Goal: Task Accomplishment & Management: Use online tool/utility

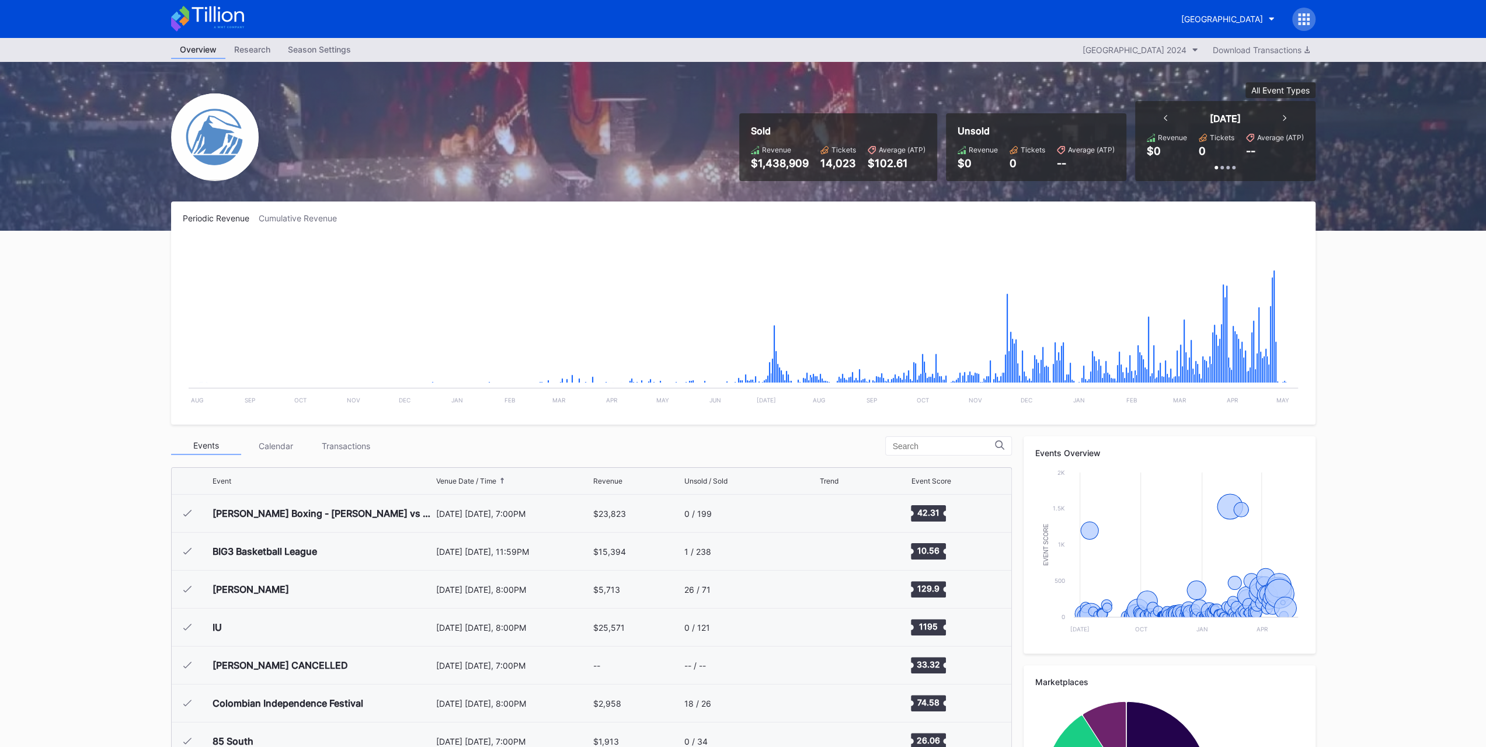
click at [1181, 16] on div "[GEOGRAPHIC_DATA]" at bounding box center [1222, 19] width 82 height 10
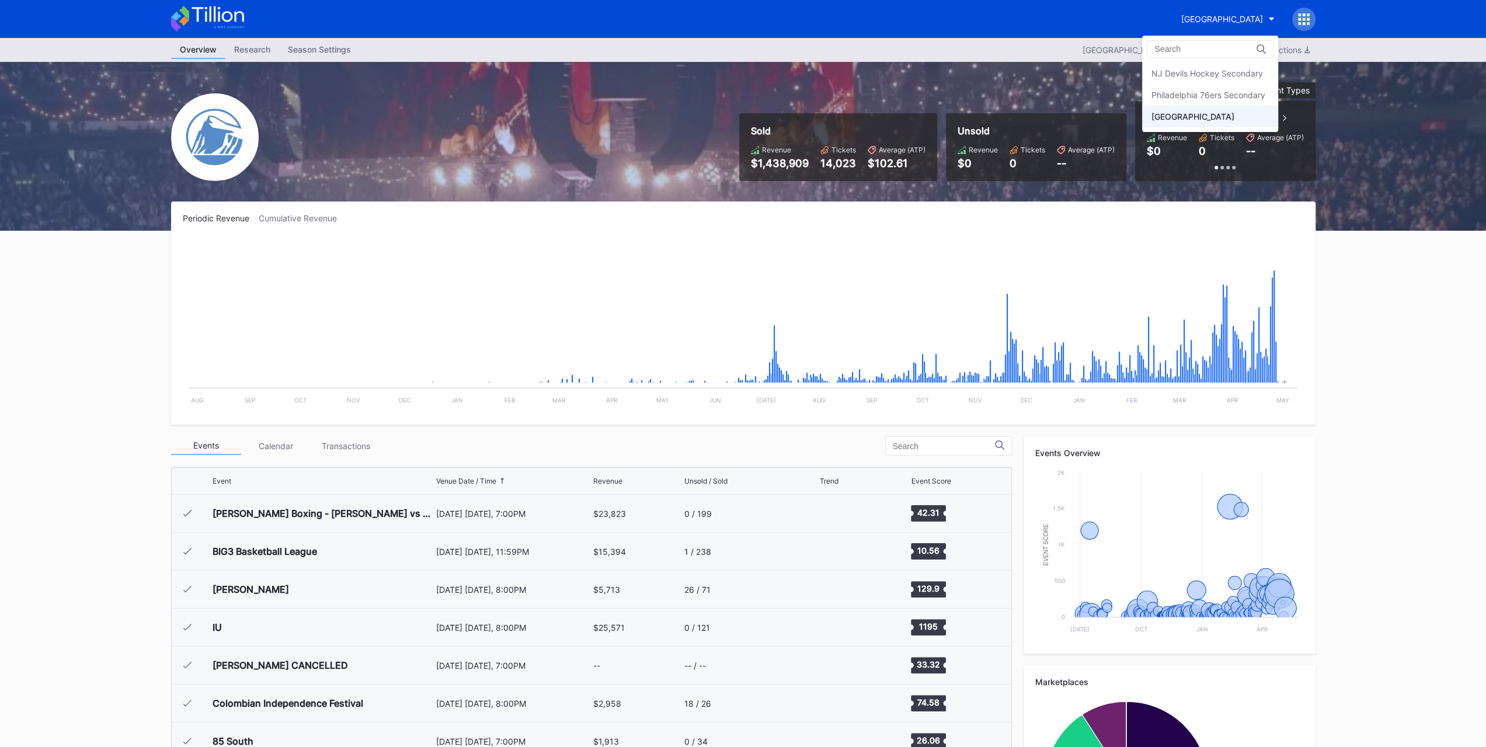
click at [1188, 69] on div "NJ Devils Hockey Secondary" at bounding box center [1207, 73] width 112 height 10
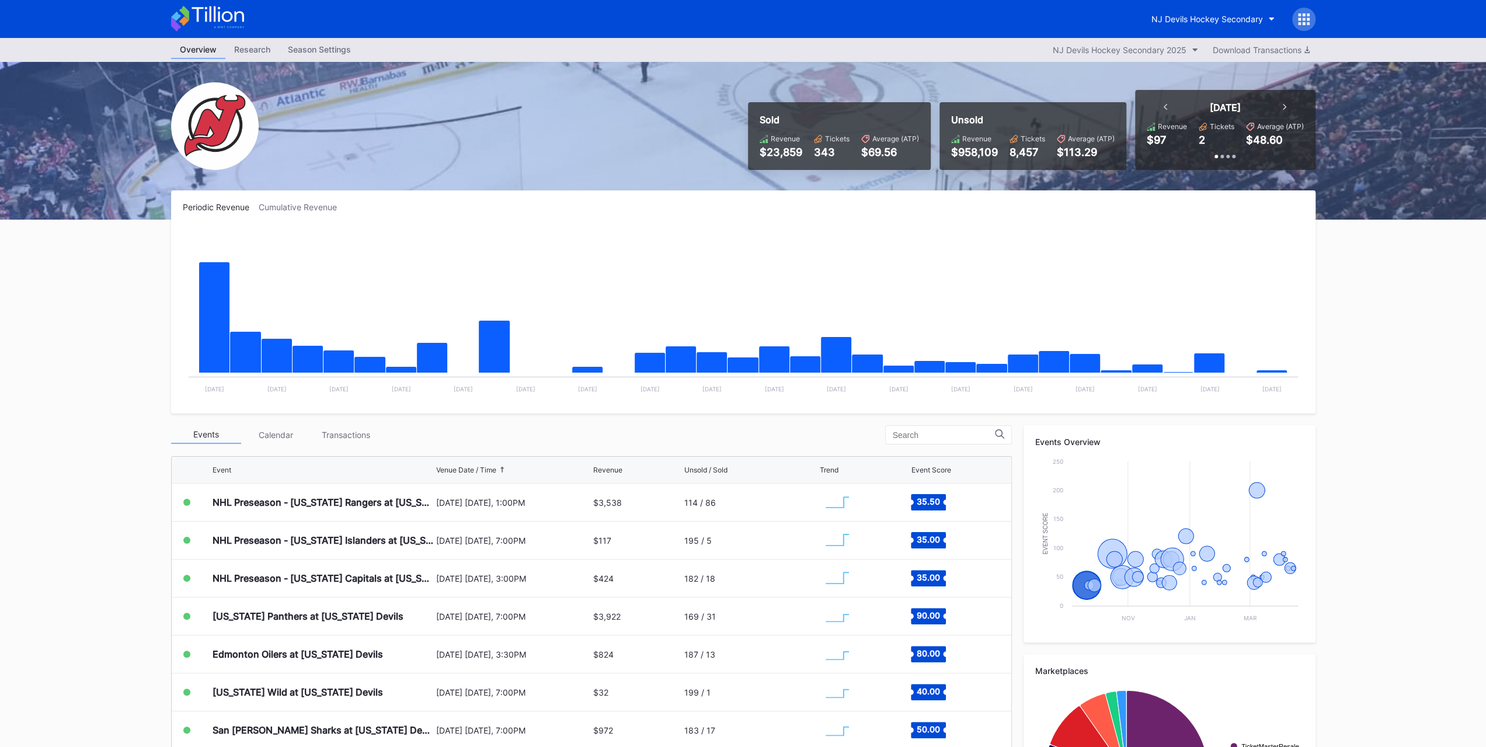
click at [371, 433] on div "Transactions" at bounding box center [346, 435] width 70 height 18
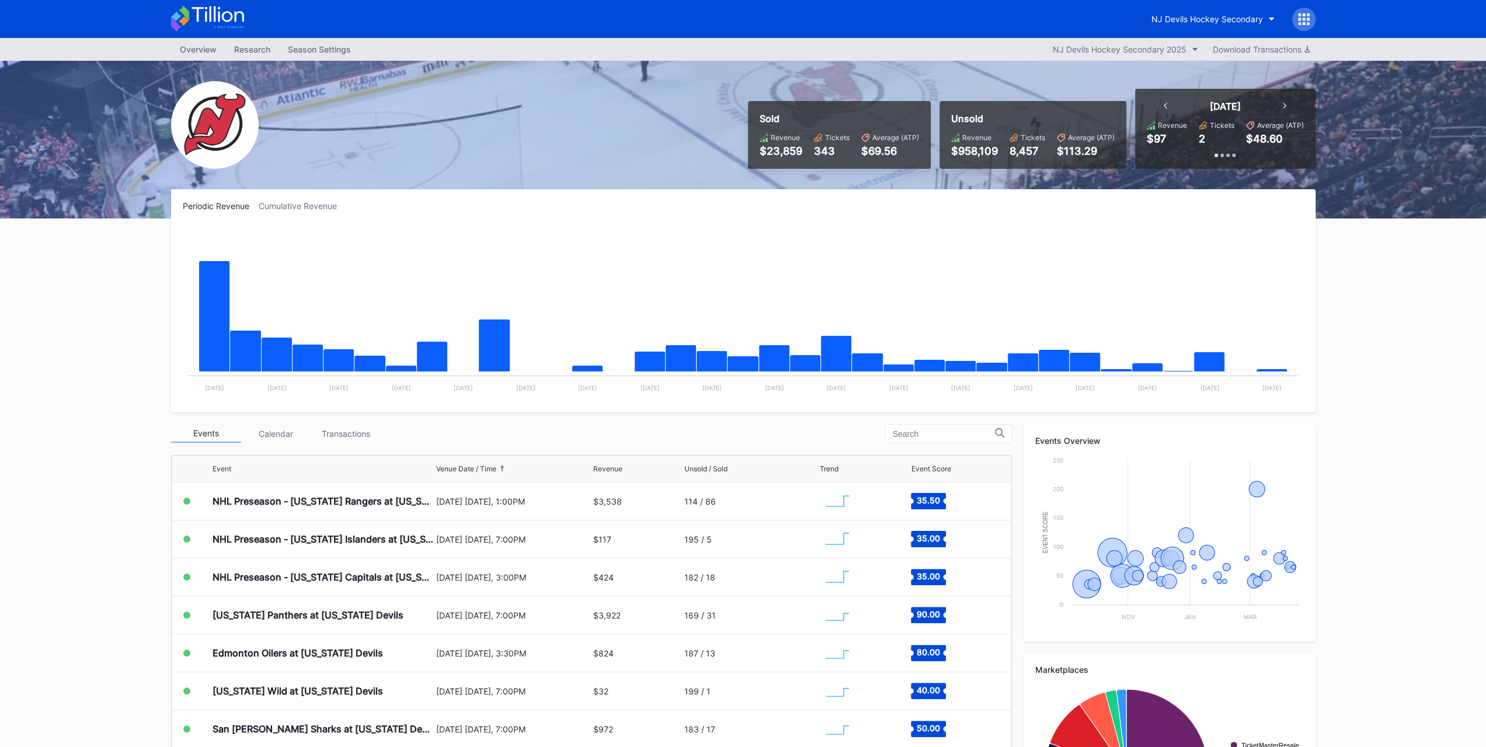
click at [1169, 17] on div "NJ Devils Hockey Secondary" at bounding box center [1208, 19] width 112 height 10
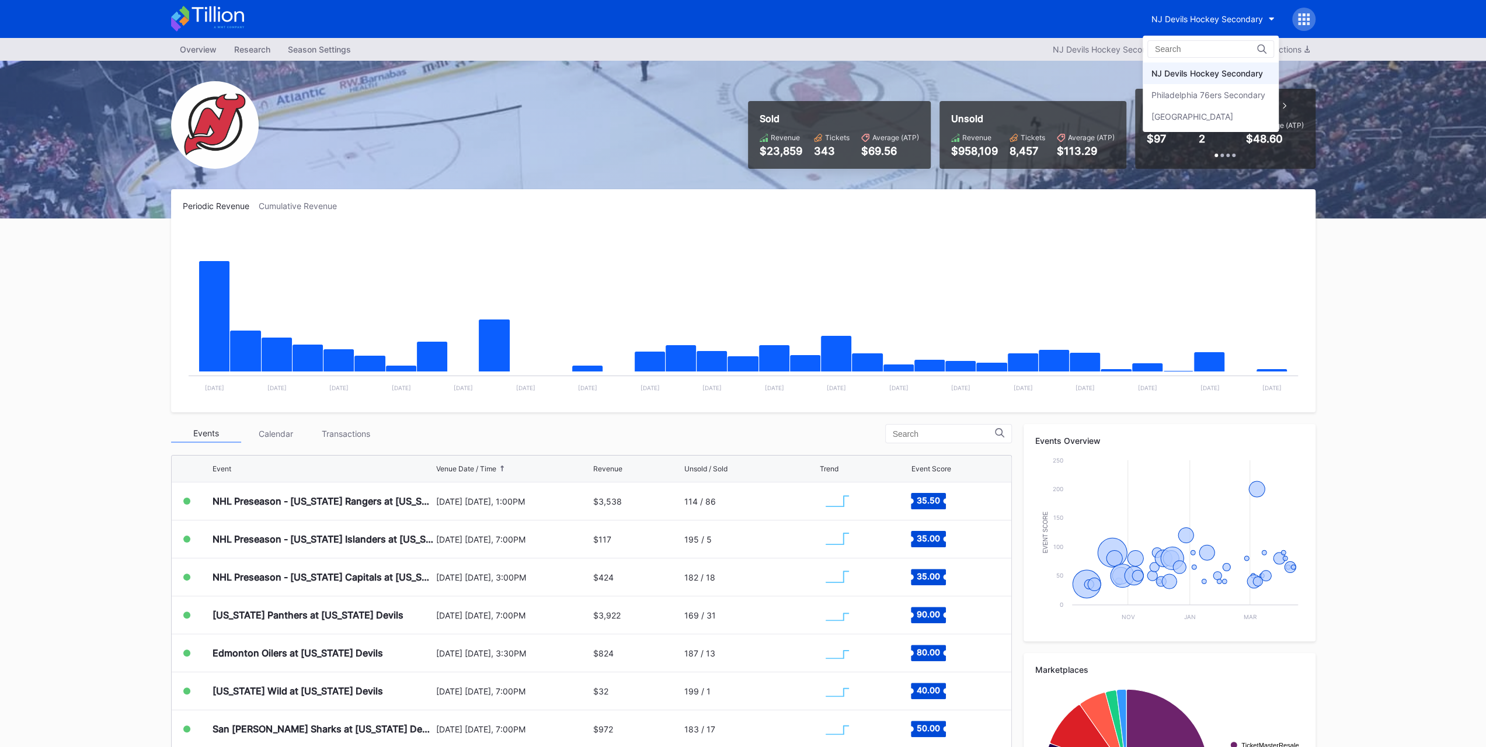
click at [1183, 93] on div "Philadelphia 76ers Secondary" at bounding box center [1209, 95] width 114 height 10
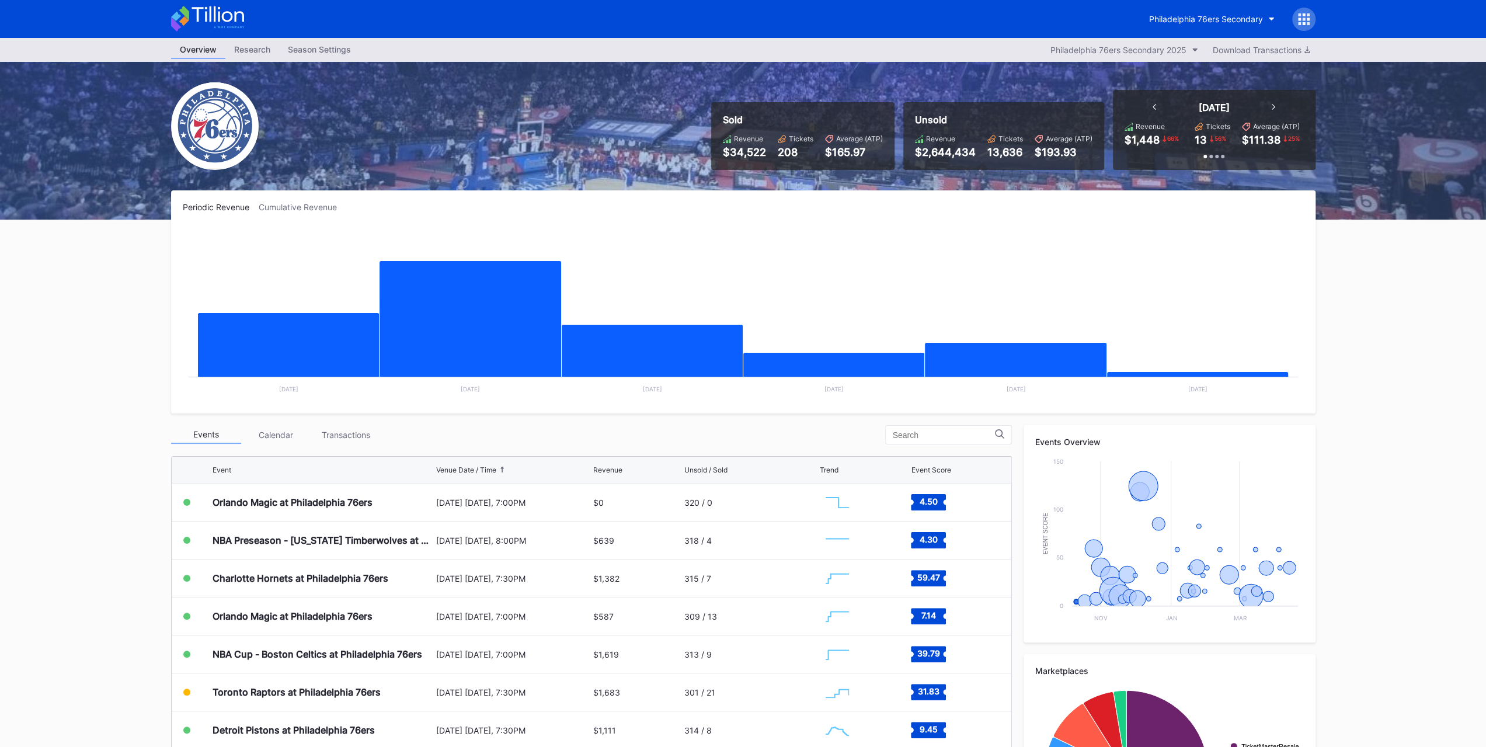
drag, startPoint x: 363, startPoint y: 423, endPoint x: 361, endPoint y: 433, distance: 9.5
click at [363, 423] on div "Periodic Revenue Cumulative Revenue Created with Highcharts 11.2.0 Chart title …" at bounding box center [743, 536] width 1168 height 693
click at [361, 433] on div "Transactions" at bounding box center [346, 435] width 70 height 18
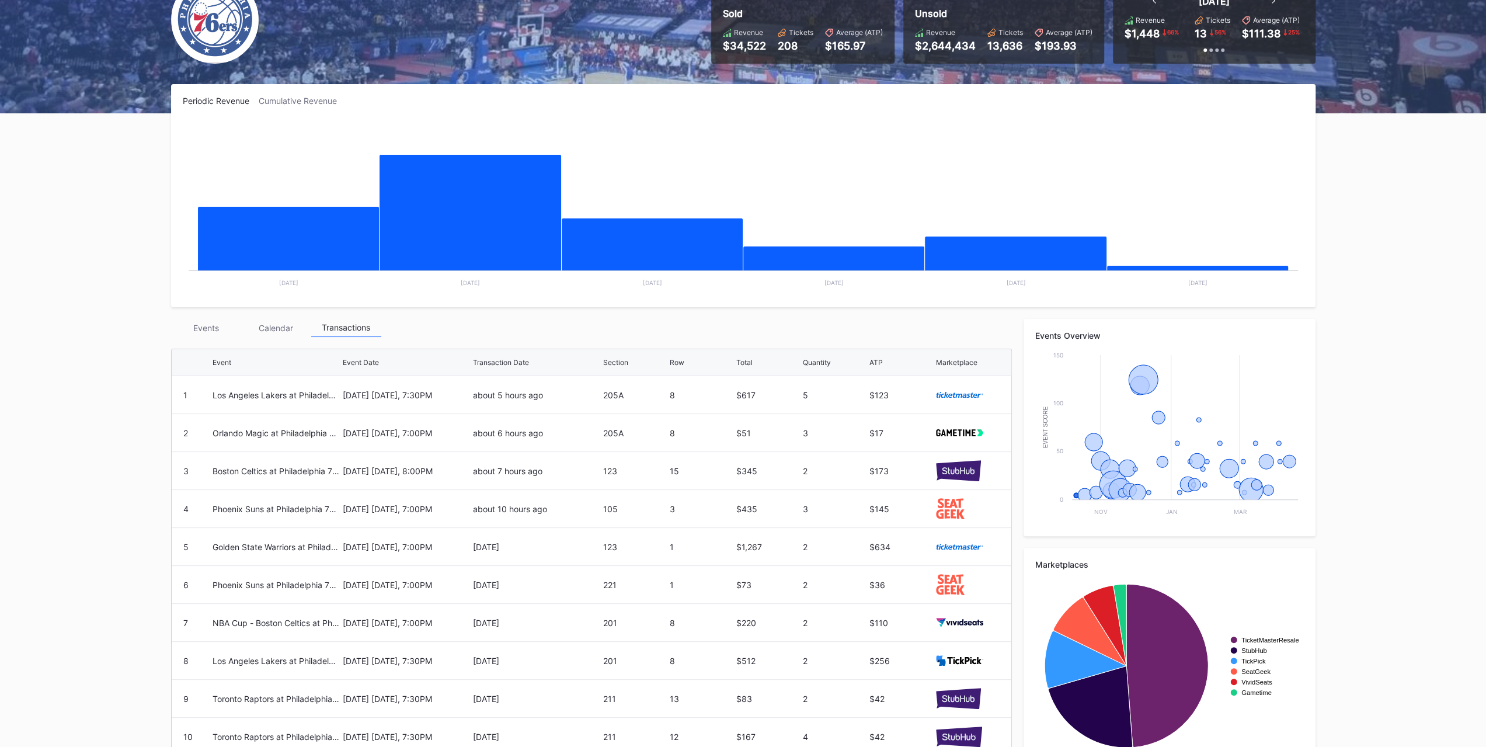
scroll to position [117, 0]
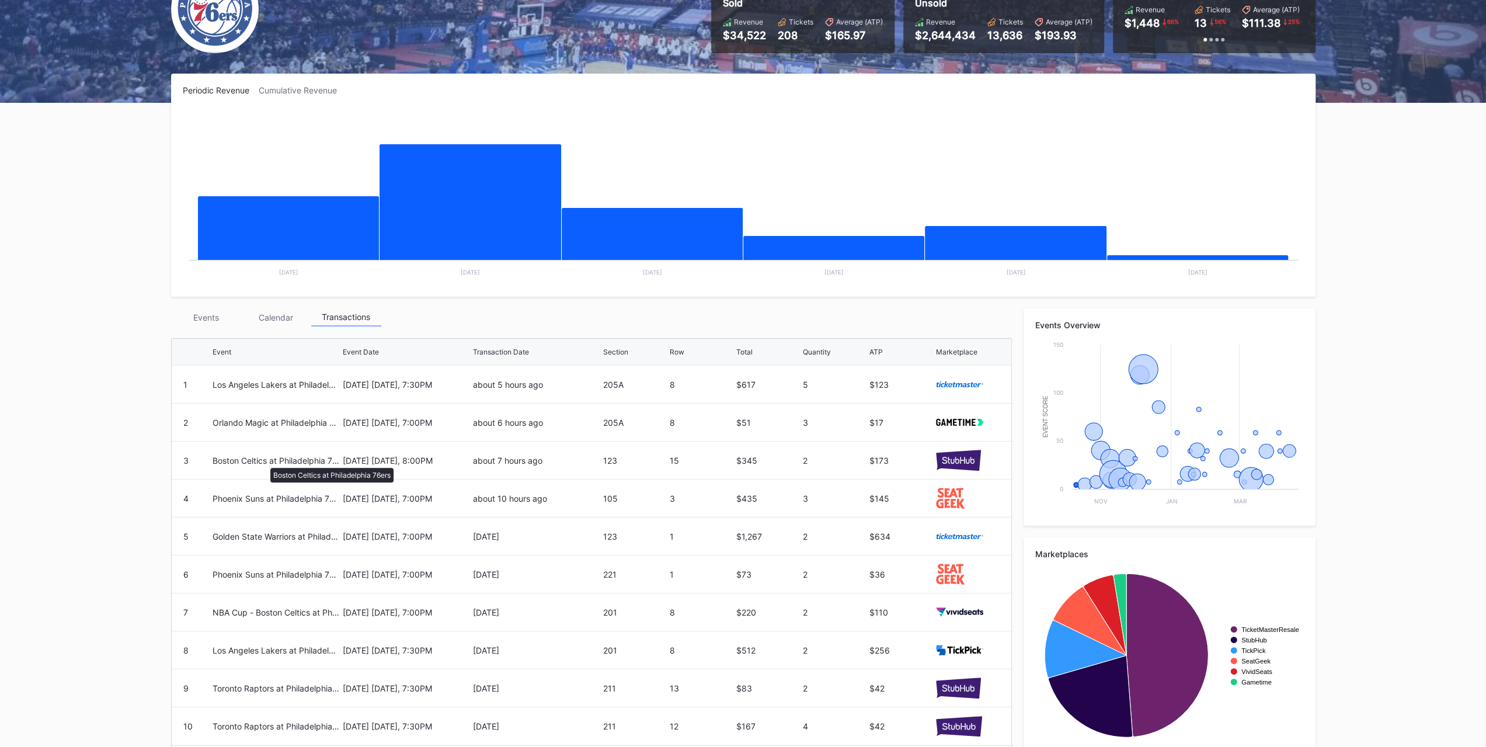
click at [265, 462] on div "Boston Celtics at Philadelphia 76ers" at bounding box center [276, 460] width 127 height 10
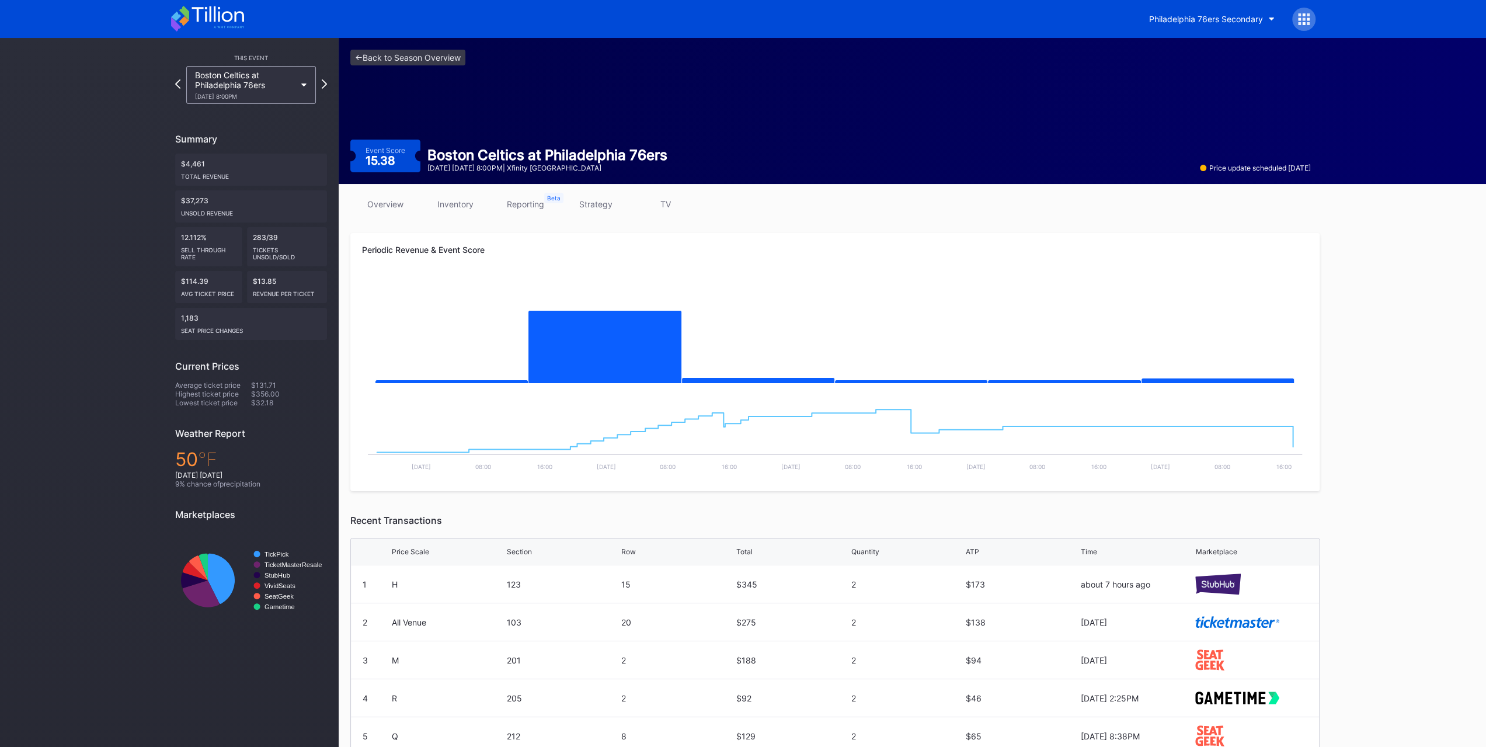
click at [594, 206] on link "strategy" at bounding box center [596, 204] width 70 height 17
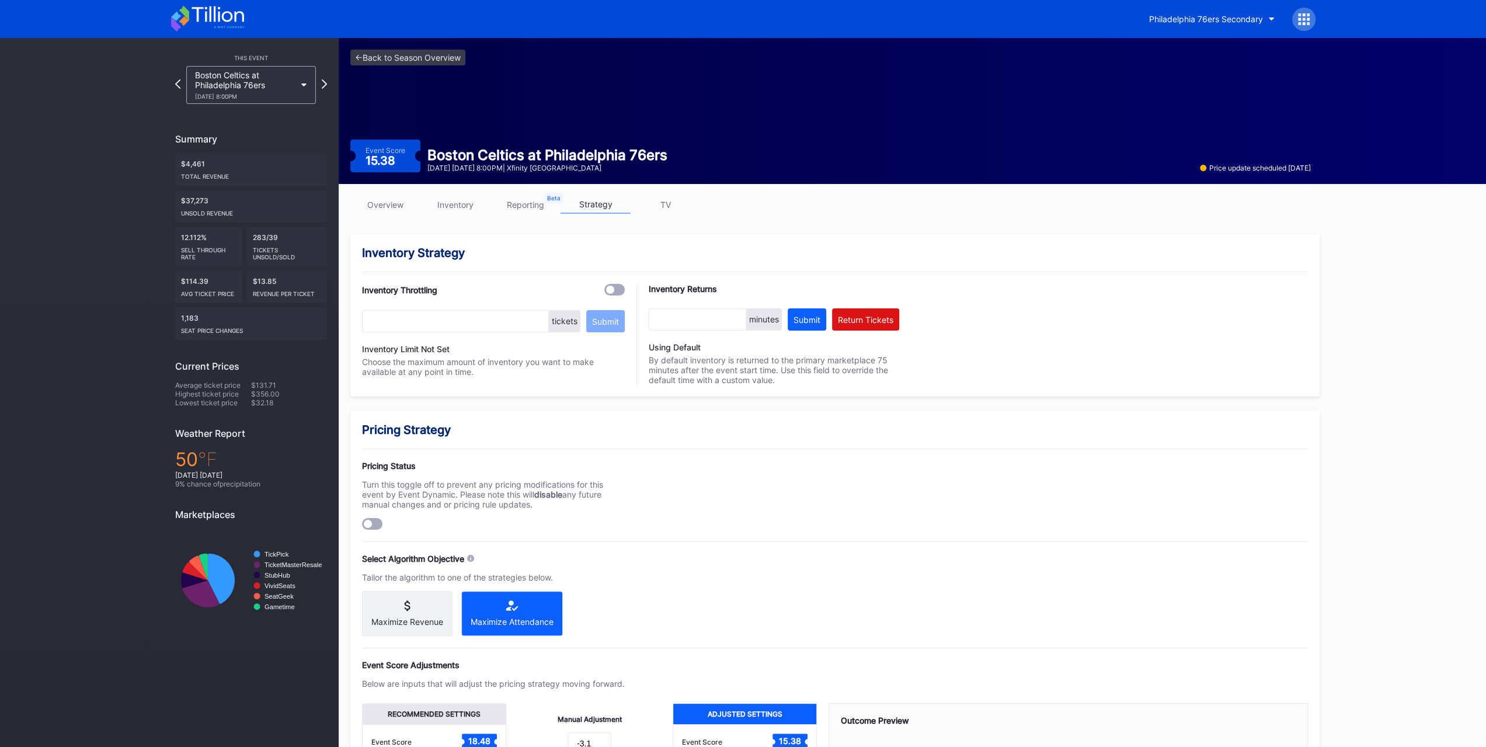
click at [467, 201] on link "inventory" at bounding box center [455, 205] width 70 height 18
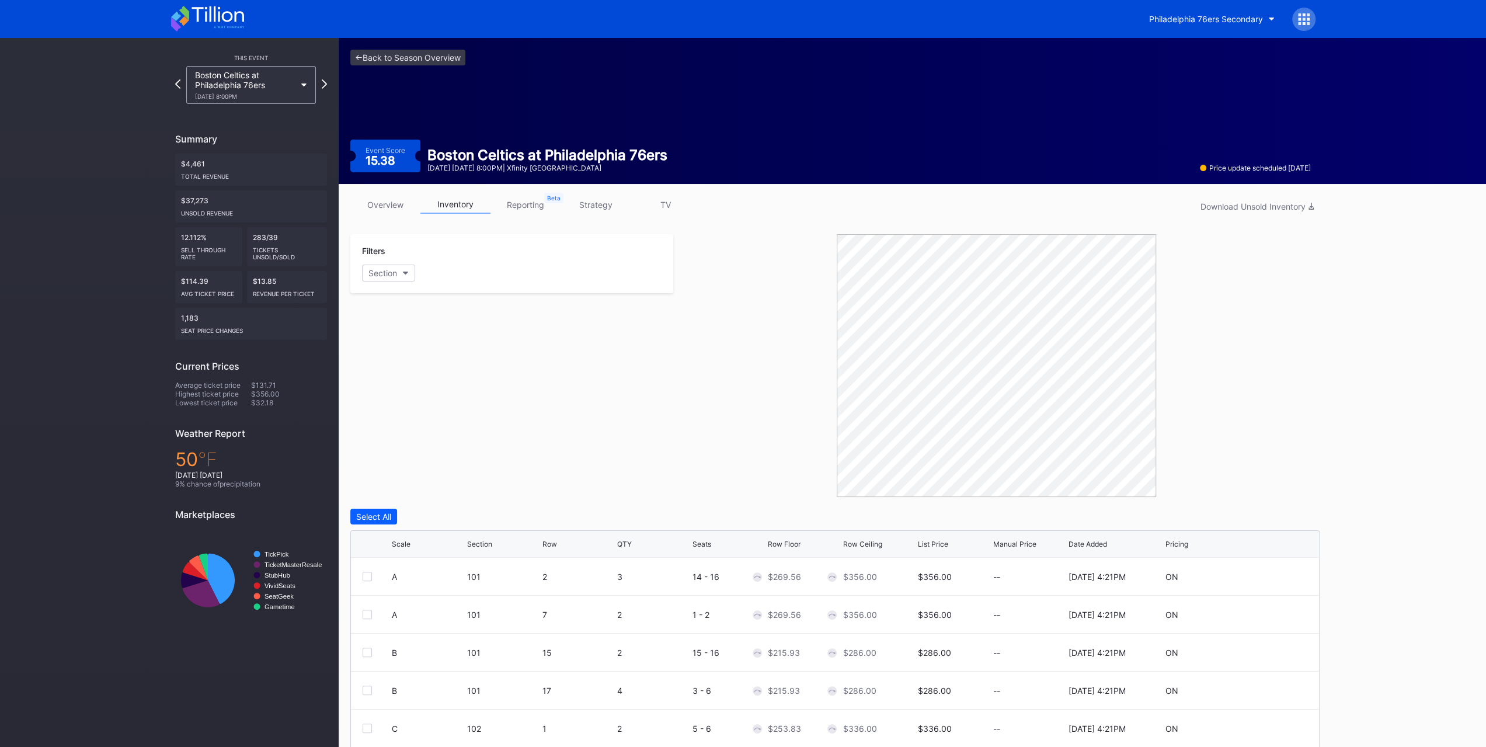
click at [399, 270] on button "Section" at bounding box center [388, 273] width 53 height 17
click at [448, 449] on div "107" at bounding box center [430, 445] width 136 height 22
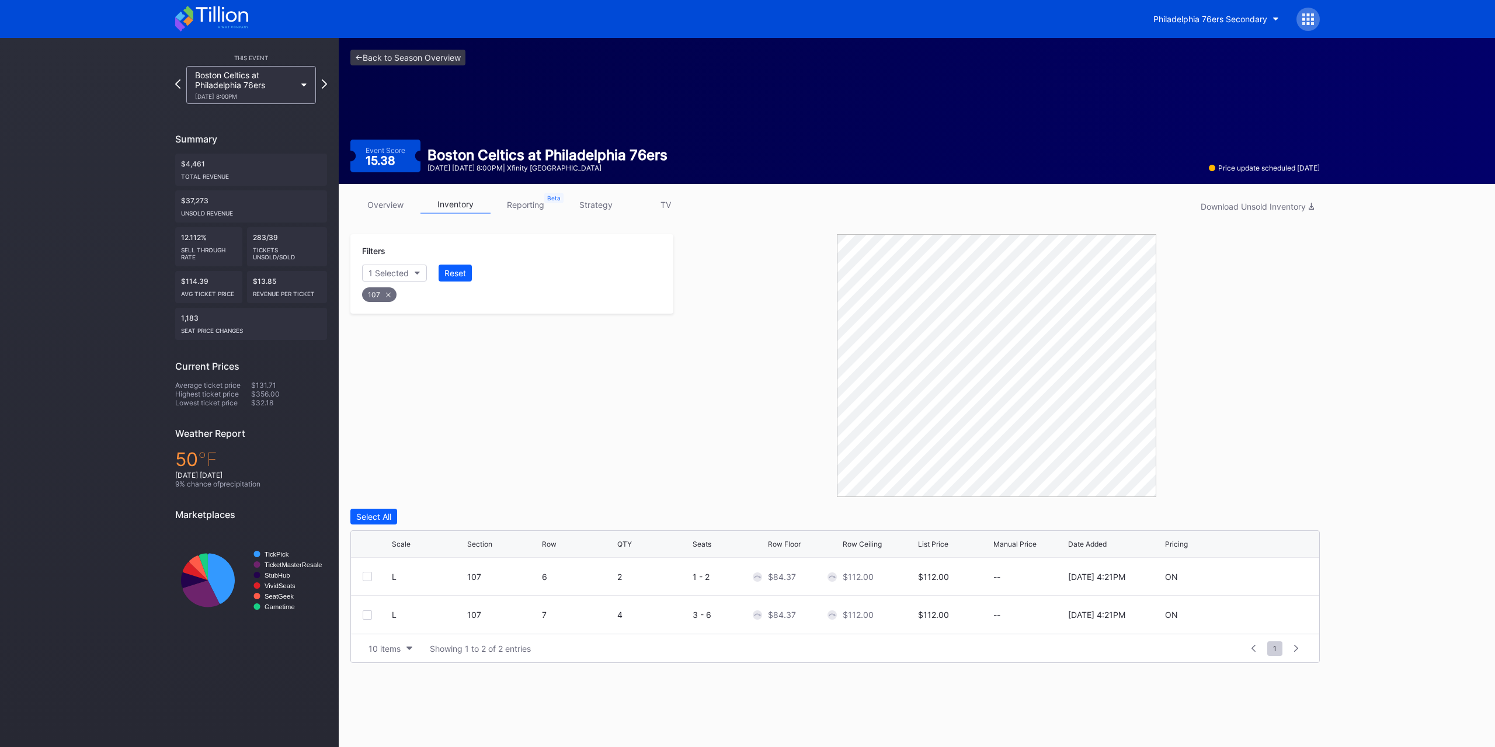
click at [450, 274] on div "Reset" at bounding box center [455, 273] width 22 height 10
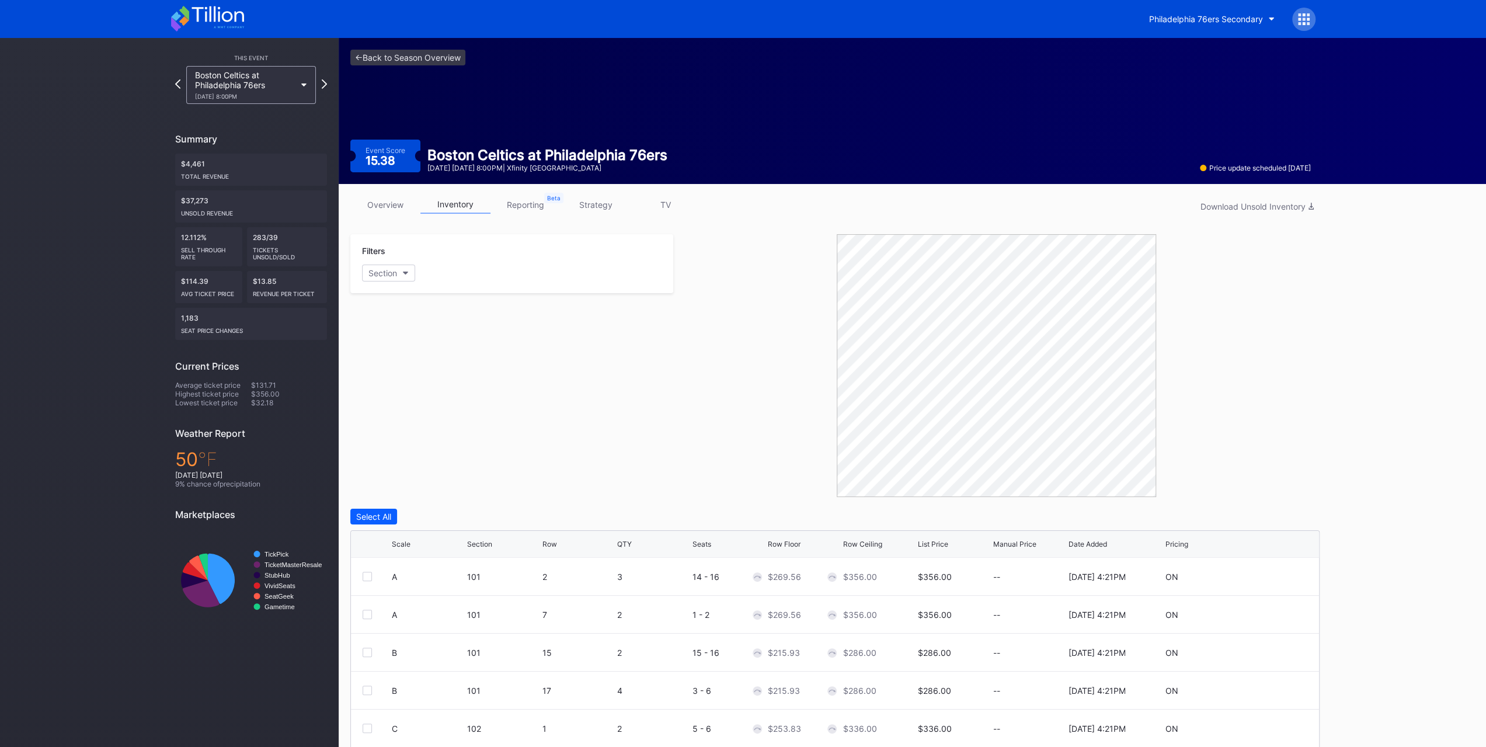
click at [458, 380] on div "Filters Section" at bounding box center [511, 365] width 323 height 263
click at [383, 210] on link "overview" at bounding box center [385, 205] width 70 height 18
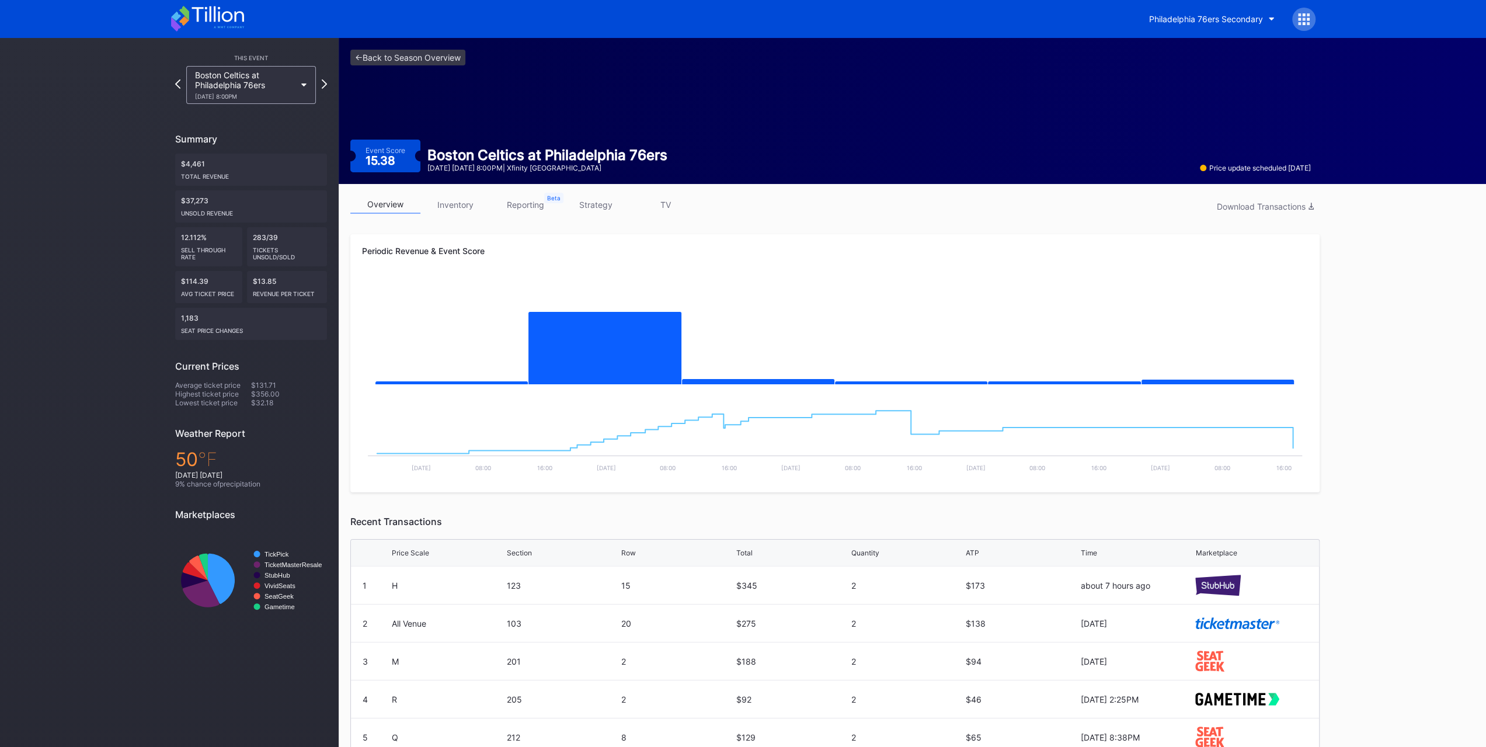
click at [476, 199] on link "inventory" at bounding box center [455, 205] width 70 height 18
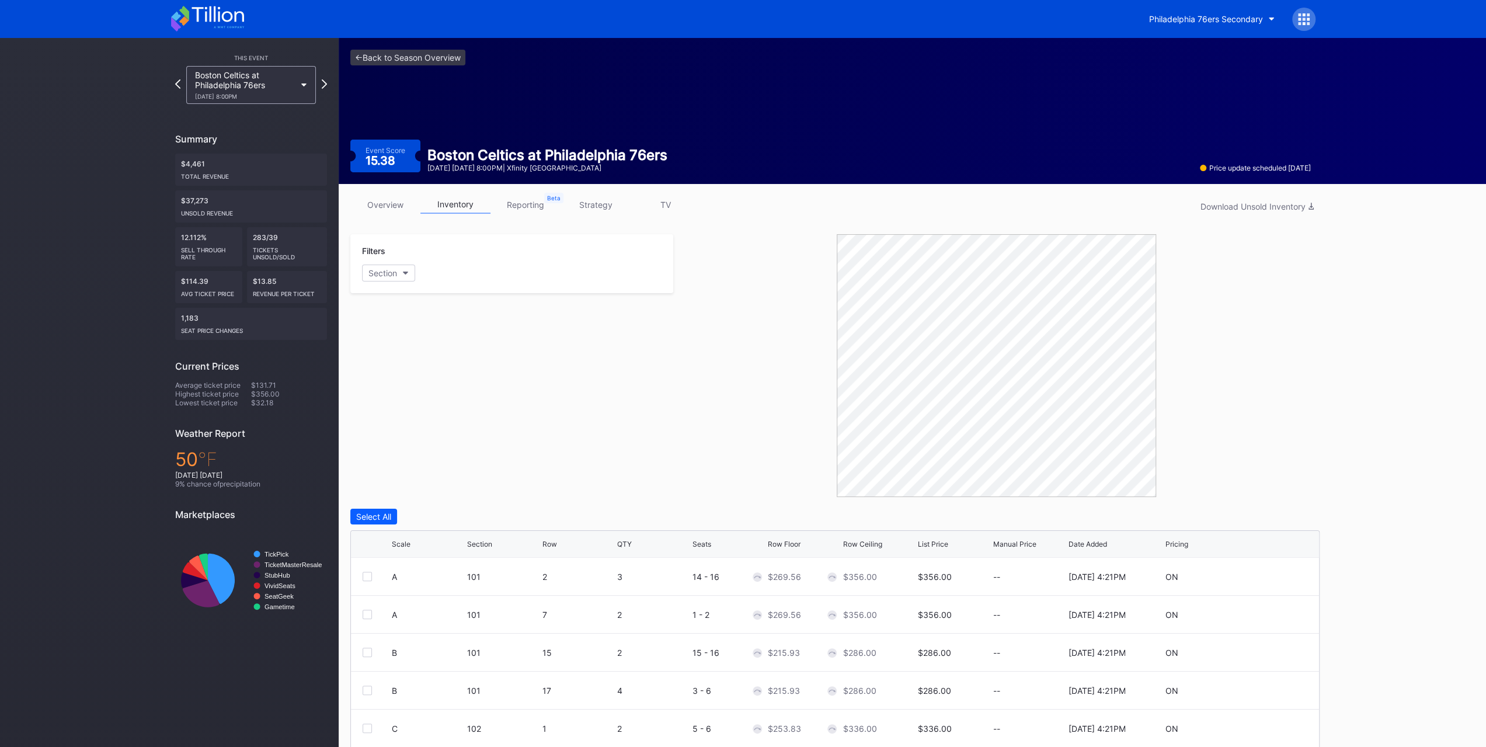
click at [394, 280] on button "Section" at bounding box center [388, 273] width 53 height 17
click at [425, 415] on div "106" at bounding box center [430, 424] width 136 height 22
click at [429, 440] on div "107" at bounding box center [430, 445] width 136 height 22
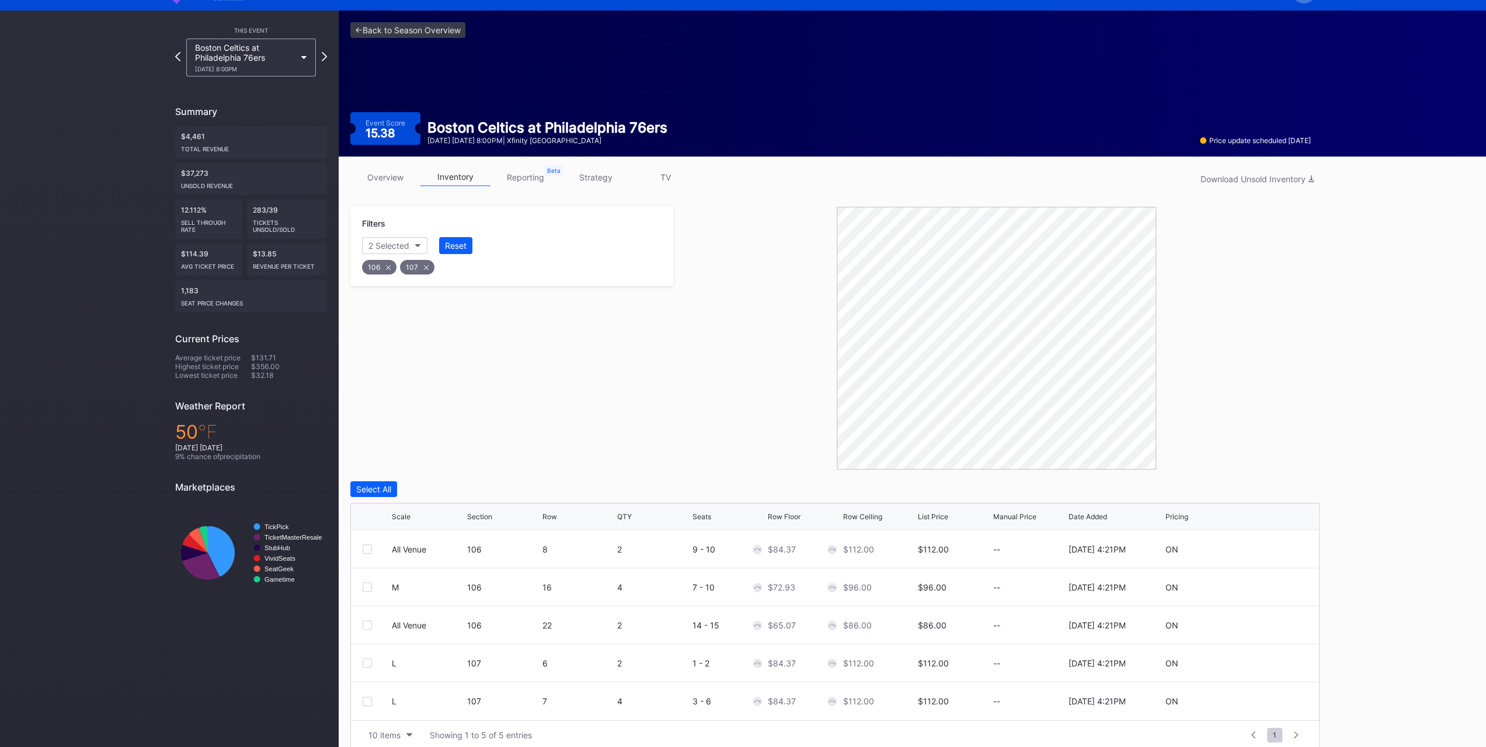
scroll to position [40, 0]
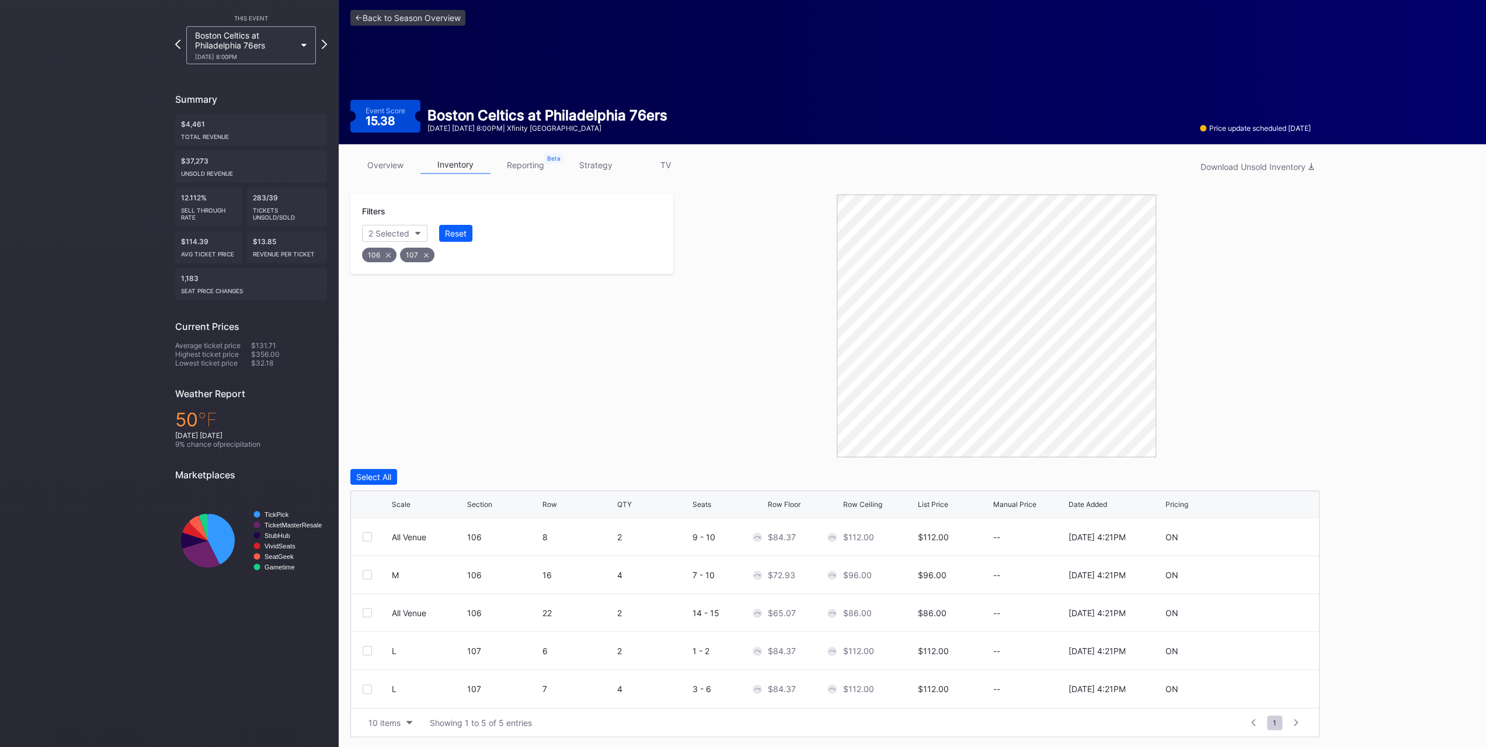
click at [546, 500] on div "Row" at bounding box center [549, 504] width 15 height 9
click at [394, 509] on div "Scale Section Row QTY Seats Row Floor Row Ceiling List Price Manual Price Date …" at bounding box center [835, 504] width 968 height 27
click at [407, 499] on div "Scale Section Row QTY Seats Row Floor Row Ceiling List Price Manual Price Date …" at bounding box center [835, 504] width 968 height 27
click at [411, 503] on div "Scale" at bounding box center [428, 504] width 72 height 9
click at [415, 504] on icon at bounding box center [416, 504] width 6 height 6
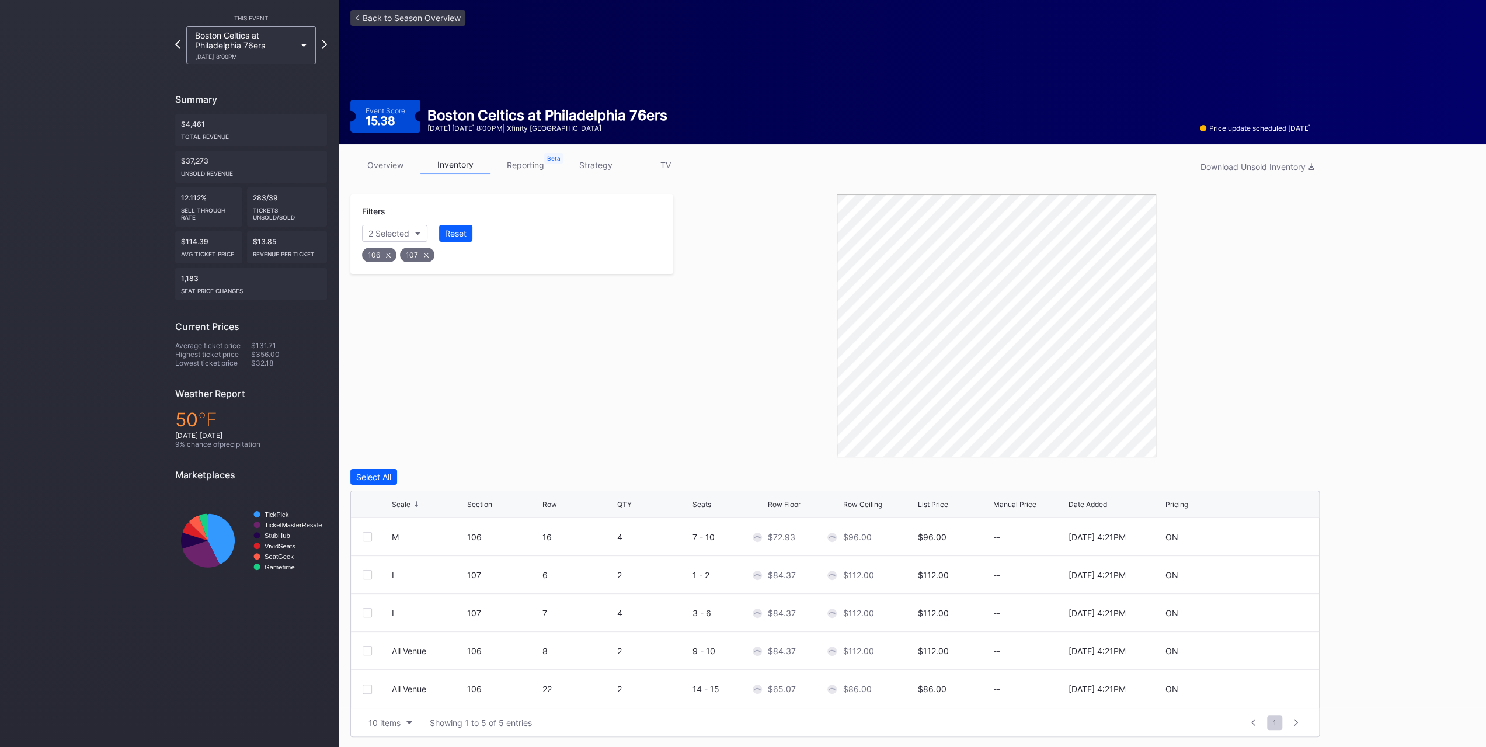
click at [536, 502] on div "Section" at bounding box center [503, 504] width 72 height 9
click at [542, 503] on div "Row" at bounding box center [549, 504] width 15 height 9
click at [544, 504] on div "Row" at bounding box center [549, 504] width 15 height 9
click at [363, 539] on div "All Venue 106 22 2 14 - 15 $65.07 $86.00 $86.00 -- [DATE] 4:21PM ON" at bounding box center [835, 537] width 968 height 38
click at [371, 537] on div at bounding box center [367, 536] width 9 height 9
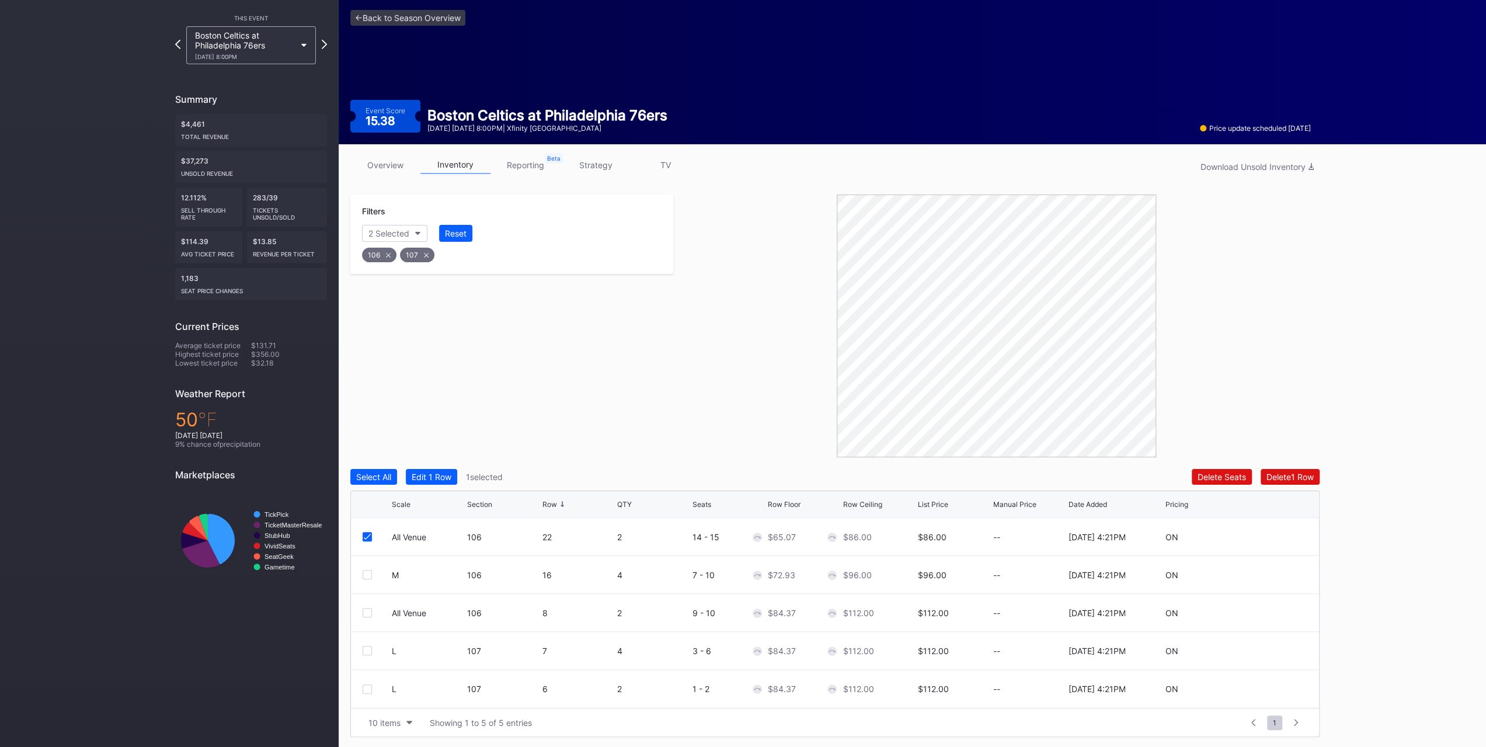
click at [371, 574] on div at bounding box center [367, 574] width 9 height 9
click at [436, 478] on div "Edit 2 Rows" at bounding box center [434, 477] width 44 height 10
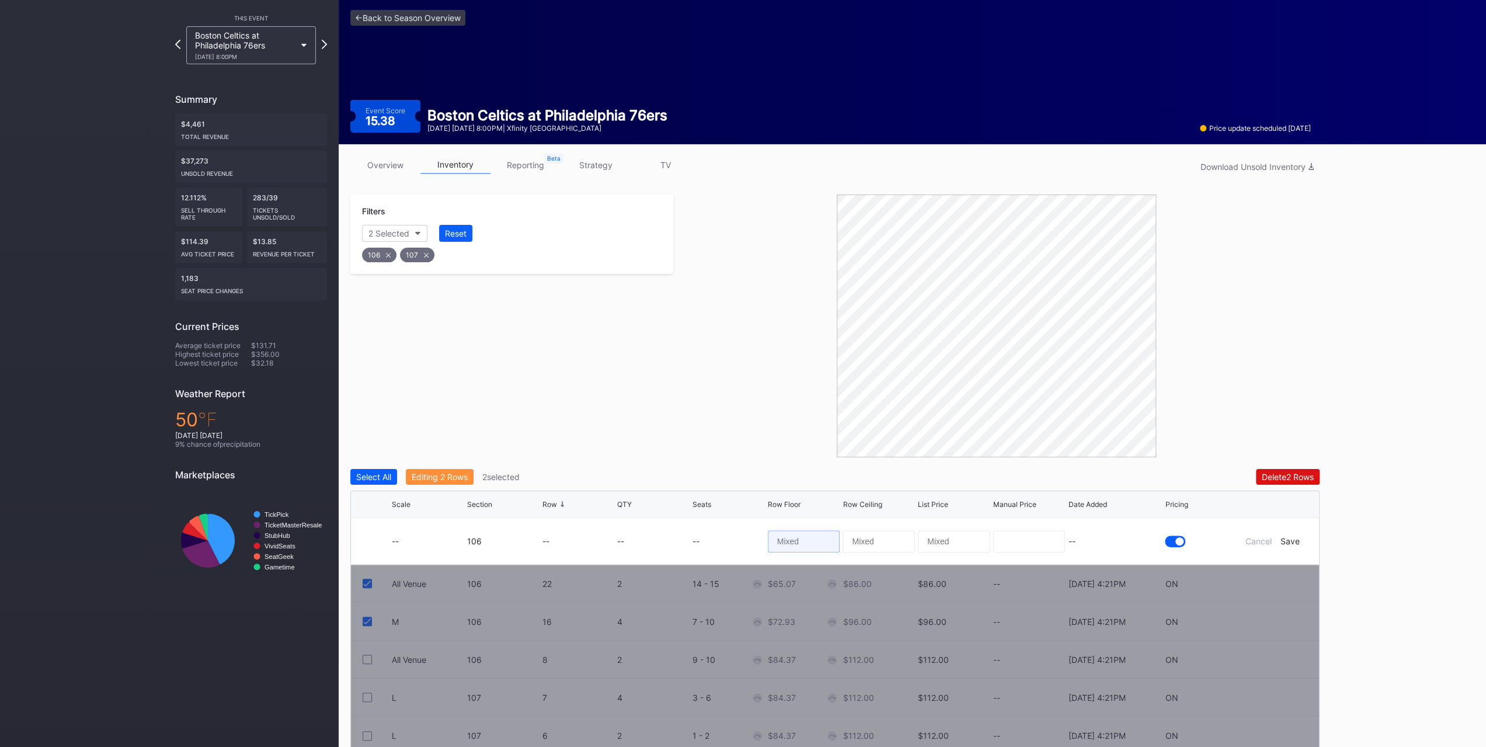
drag, startPoint x: 812, startPoint y: 542, endPoint x: 782, endPoint y: 538, distance: 29.5
click at [812, 542] on input at bounding box center [804, 541] width 72 height 22
type input "65"
type input "6"
type input "70"
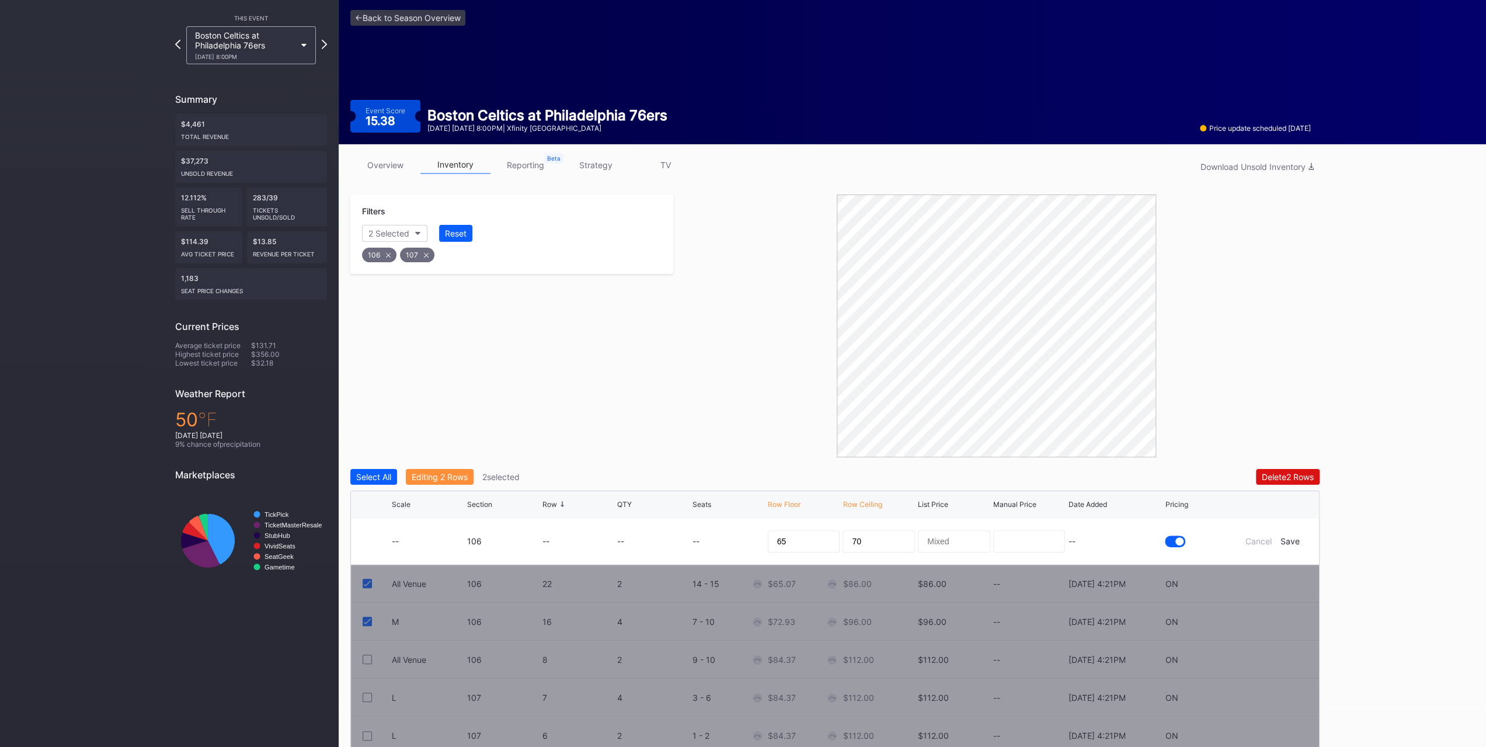
click at [1289, 541] on div "Save" at bounding box center [1290, 541] width 19 height 10
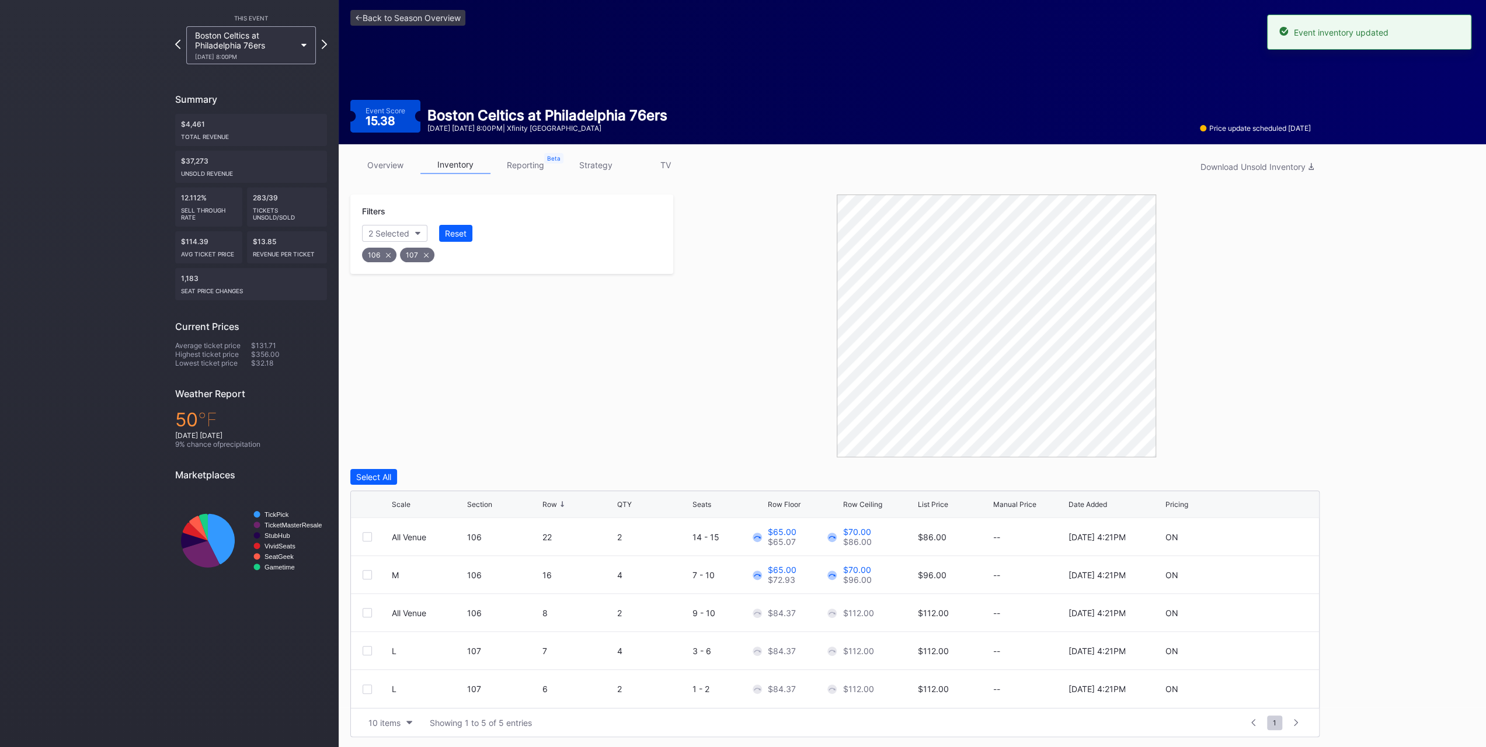
click at [468, 229] on button "Reset" at bounding box center [455, 233] width 33 height 17
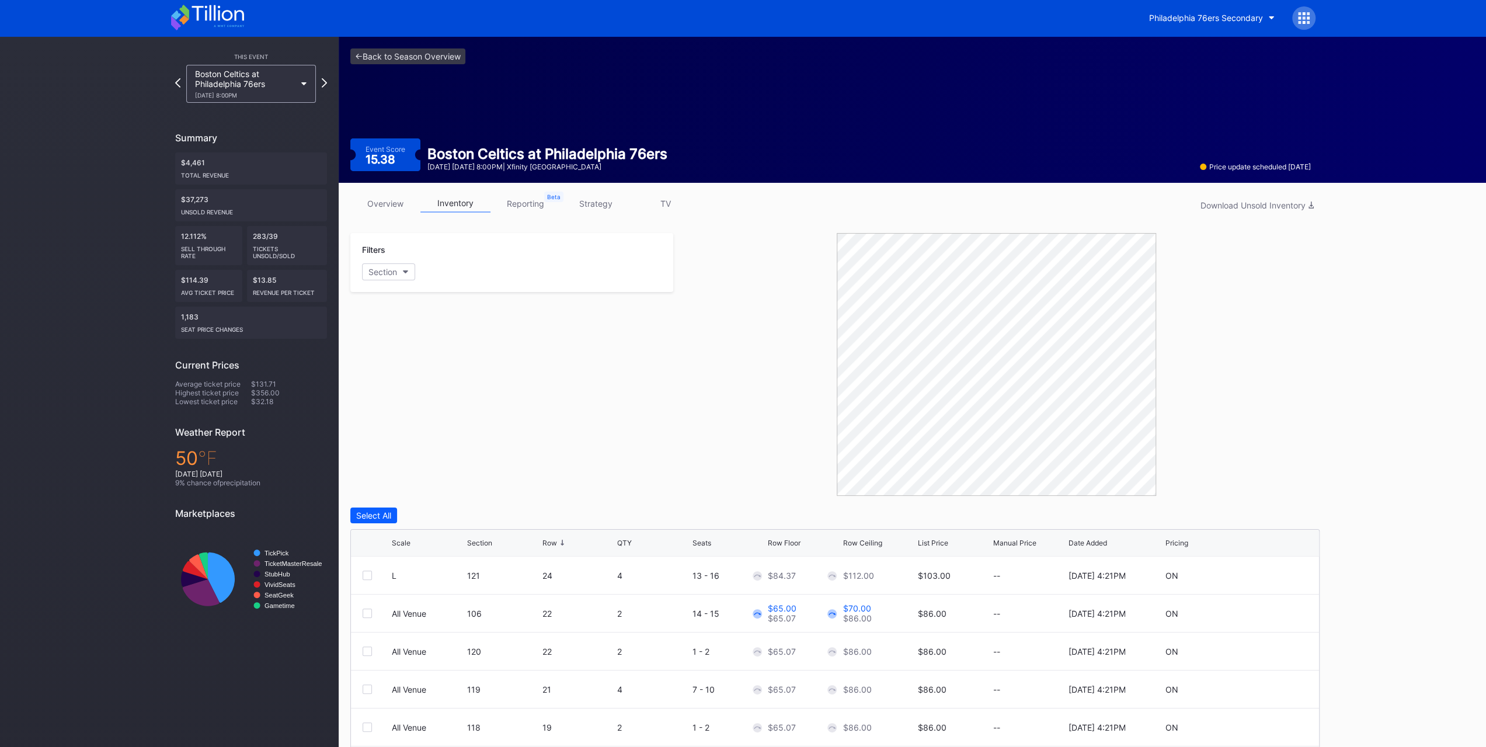
scroll to position [0, 0]
